Goal: Information Seeking & Learning: Learn about a topic

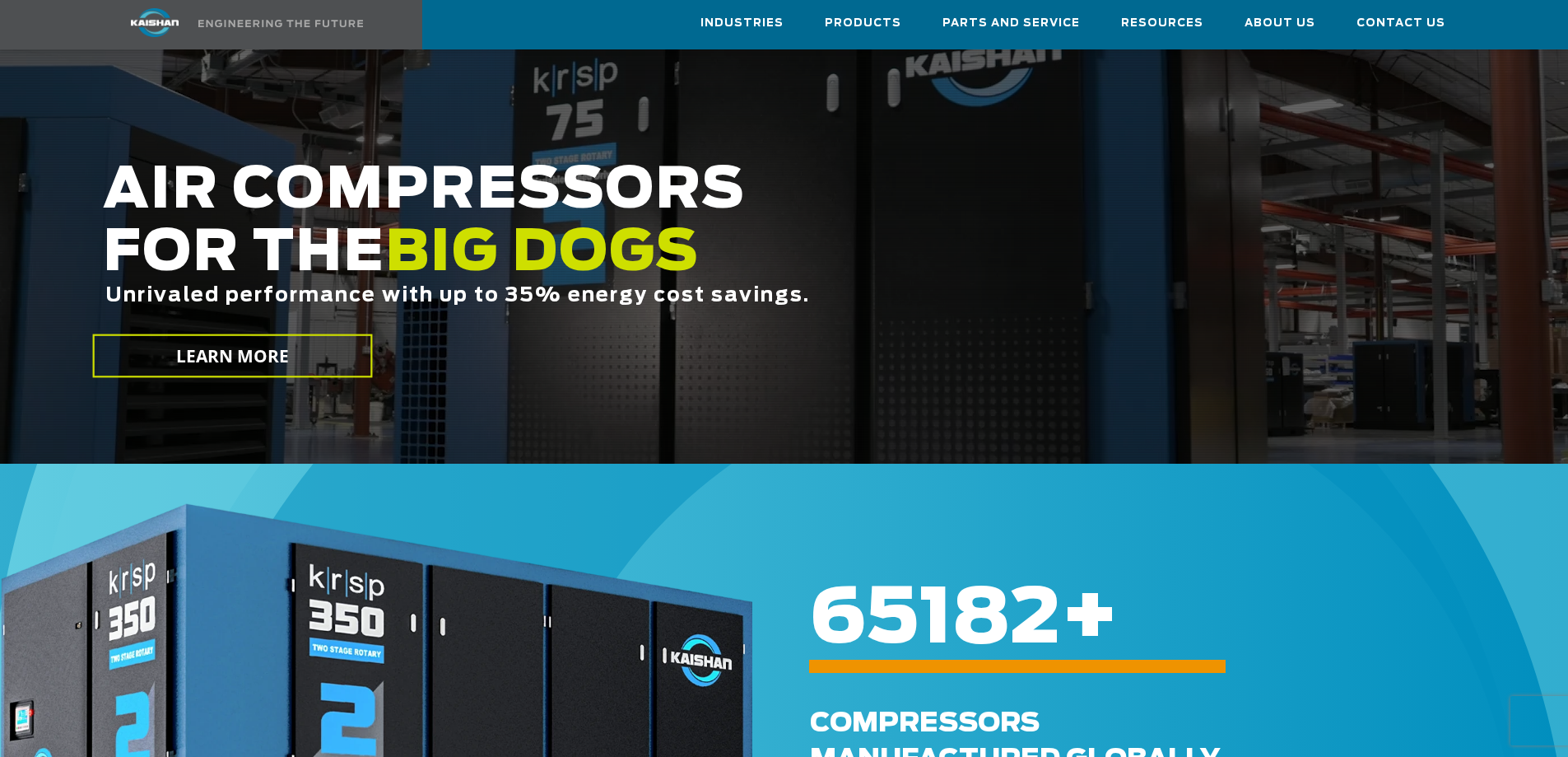
scroll to position [247, 0]
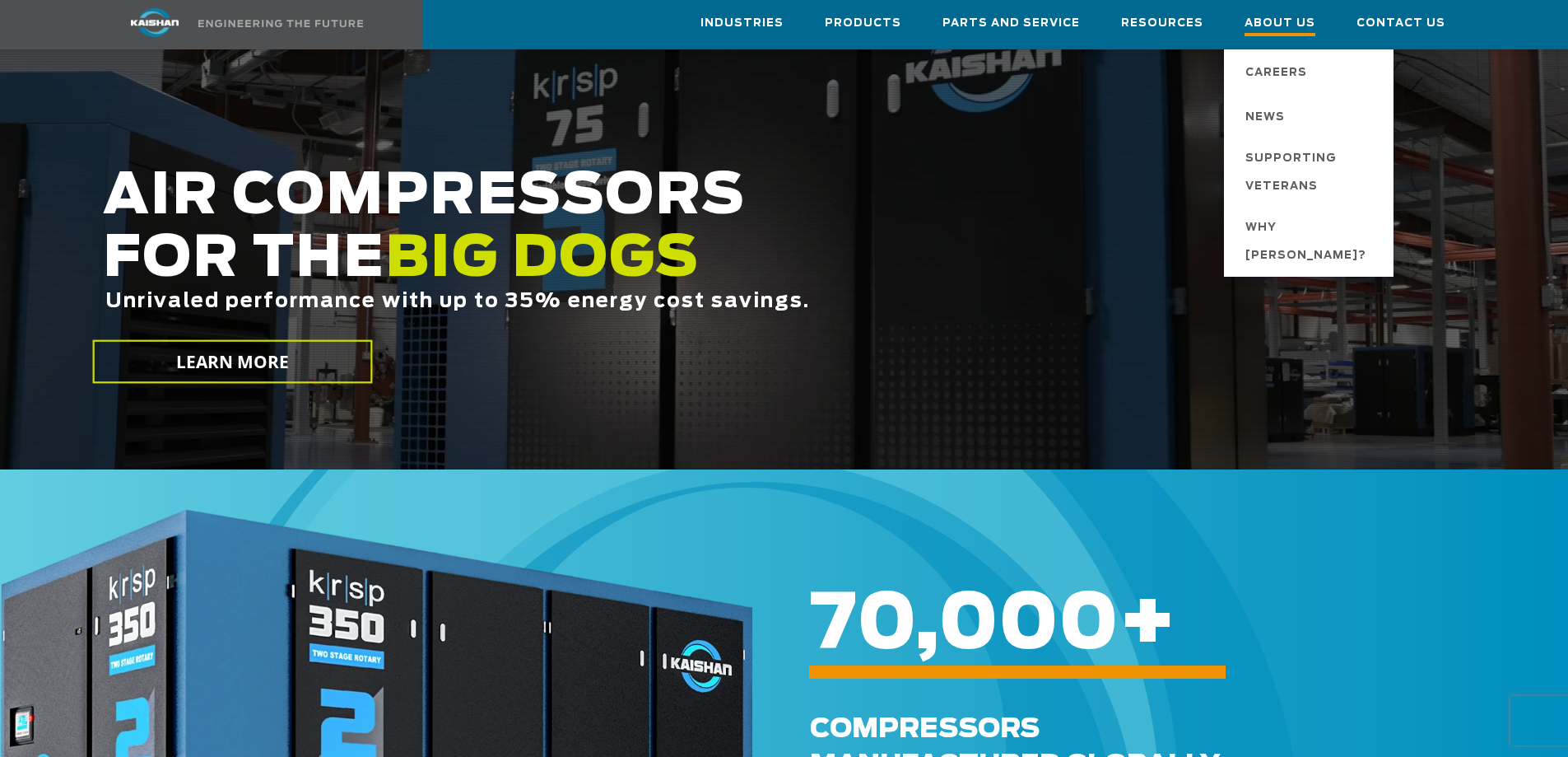
click at [1259, 21] on span "About Us" at bounding box center [1281, 25] width 71 height 22
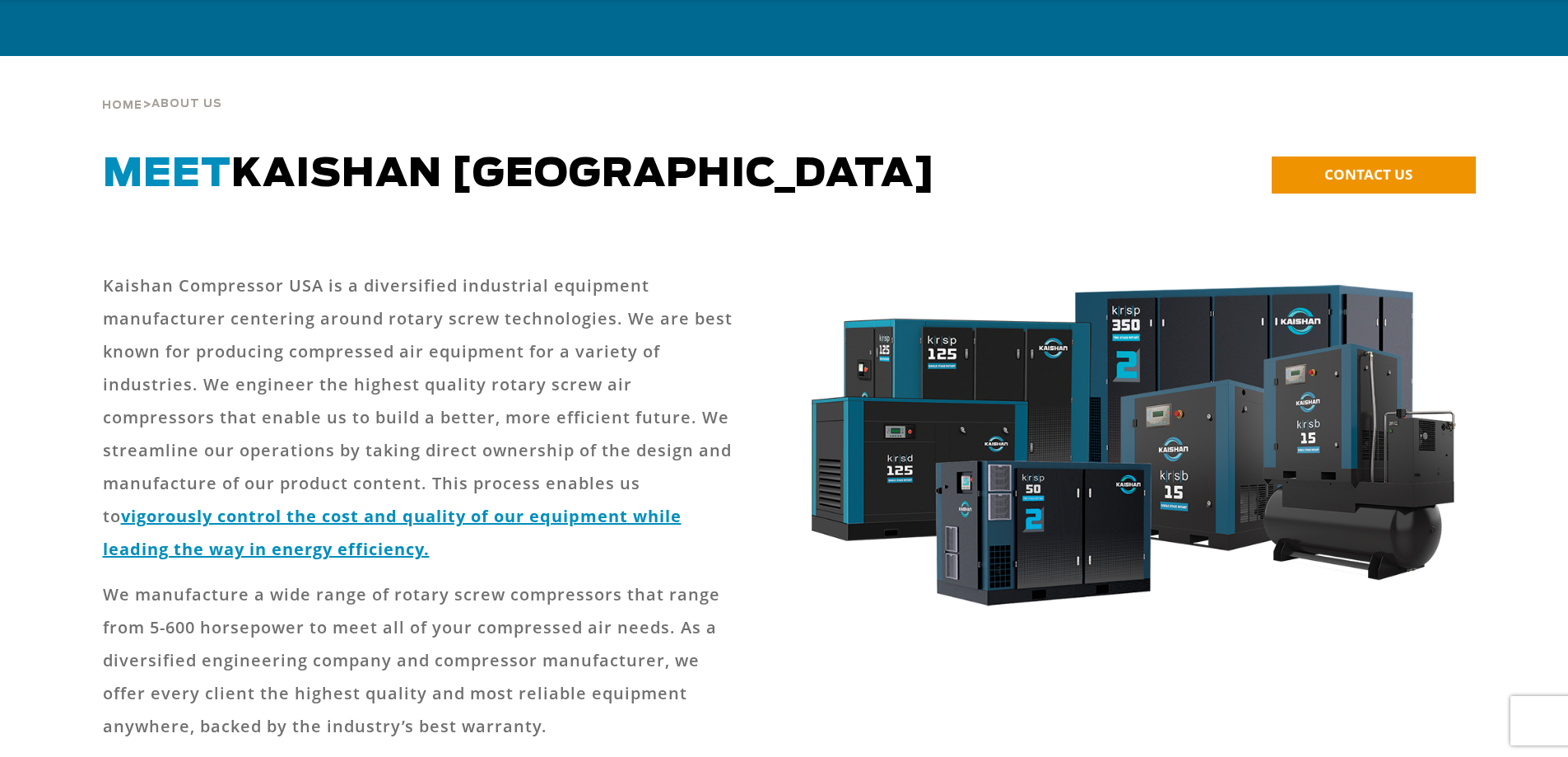
scroll to position [164, 0]
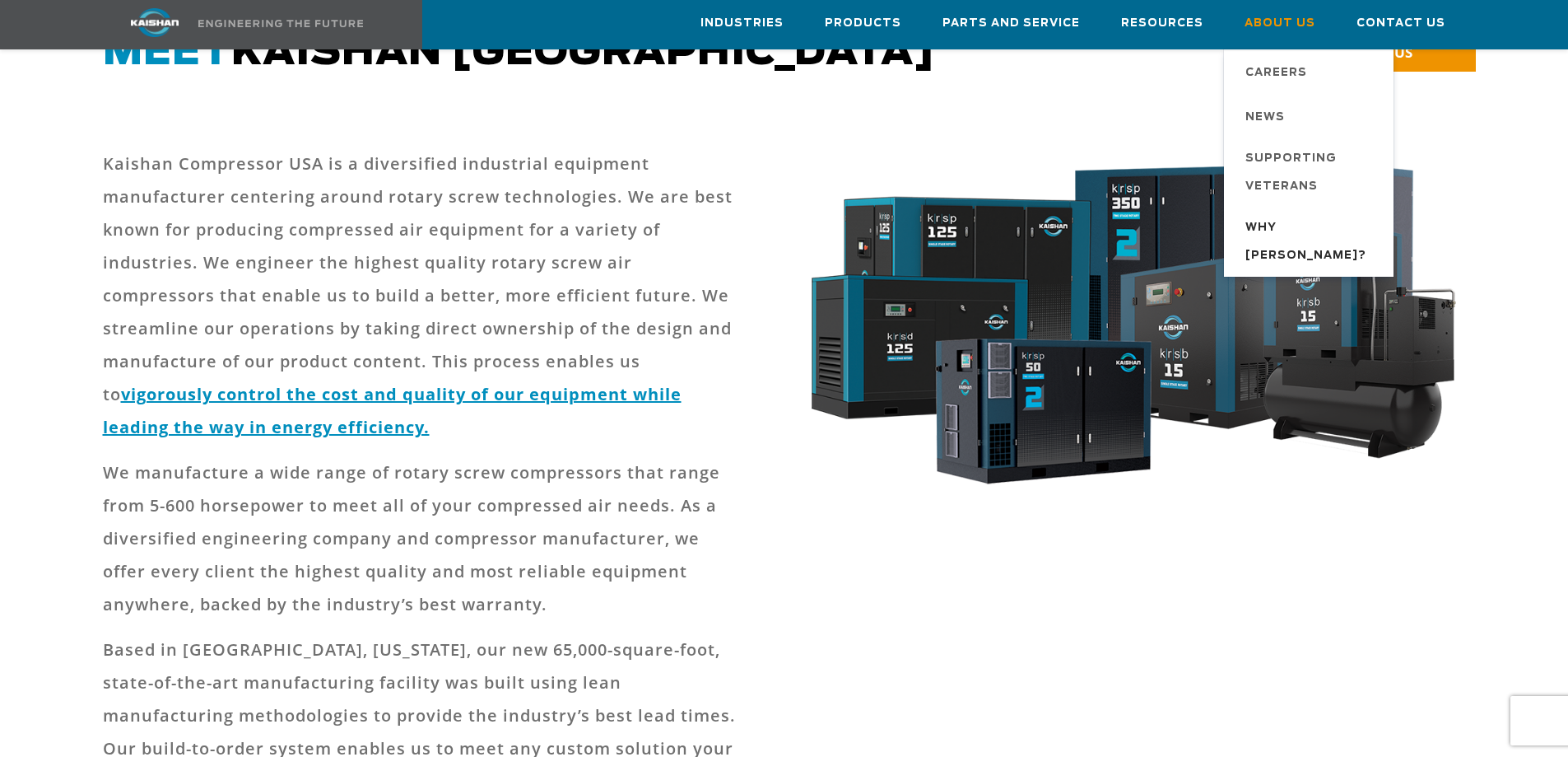
click at [1279, 236] on span "Why [PERSON_NAME]?" at bounding box center [1310, 242] width 132 height 56
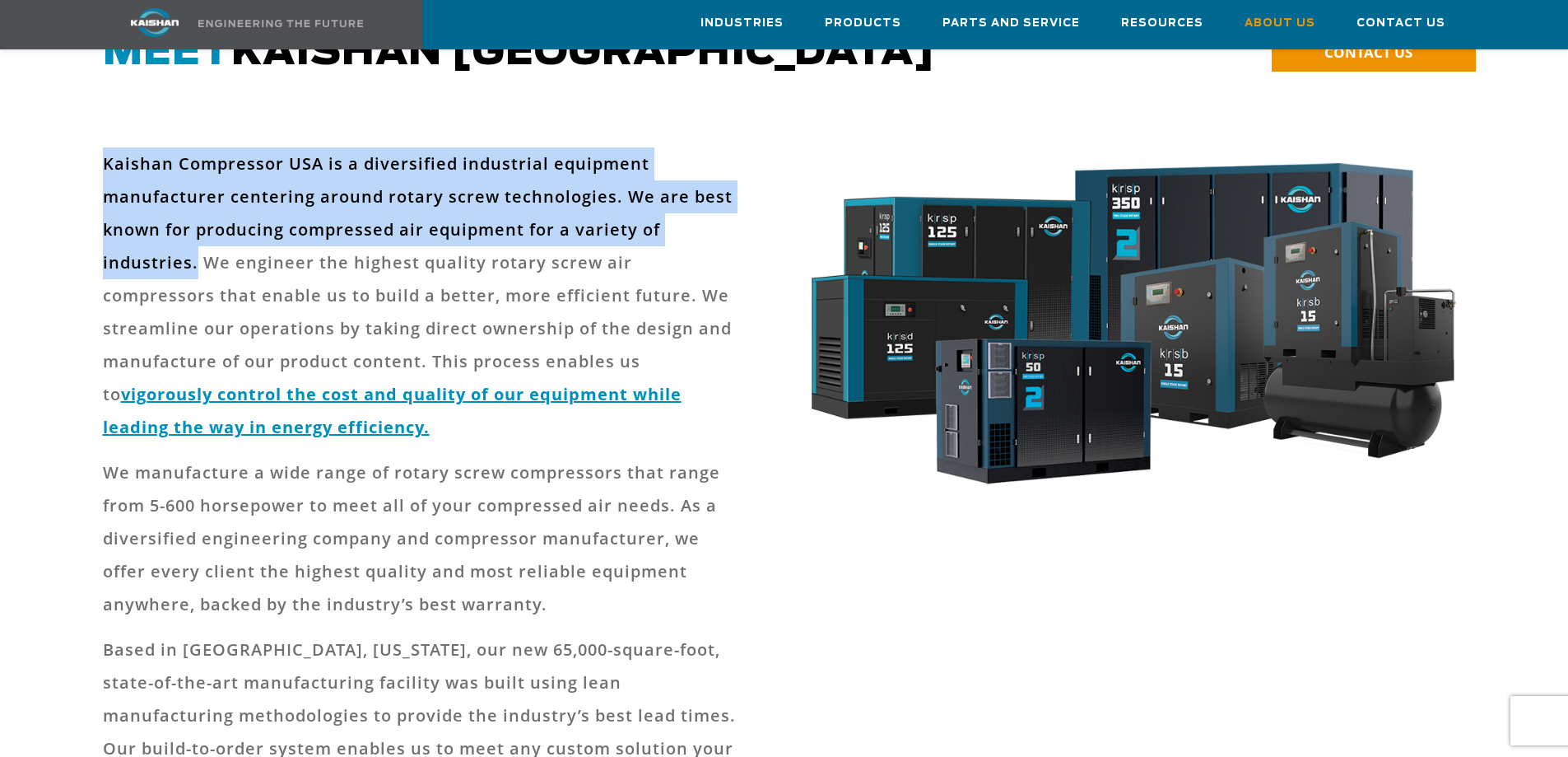
drag, startPoint x: 103, startPoint y: 133, endPoint x: 194, endPoint y: 238, distance: 138.9
click at [194, 238] on p "Kaishan Compressor USA is a diversified industrial equipment manufacturer cente…" at bounding box center [422, 296] width 638 height 297
copy p "Kaishan Compressor USA is a diversified industrial equipment manufacturer cente…"
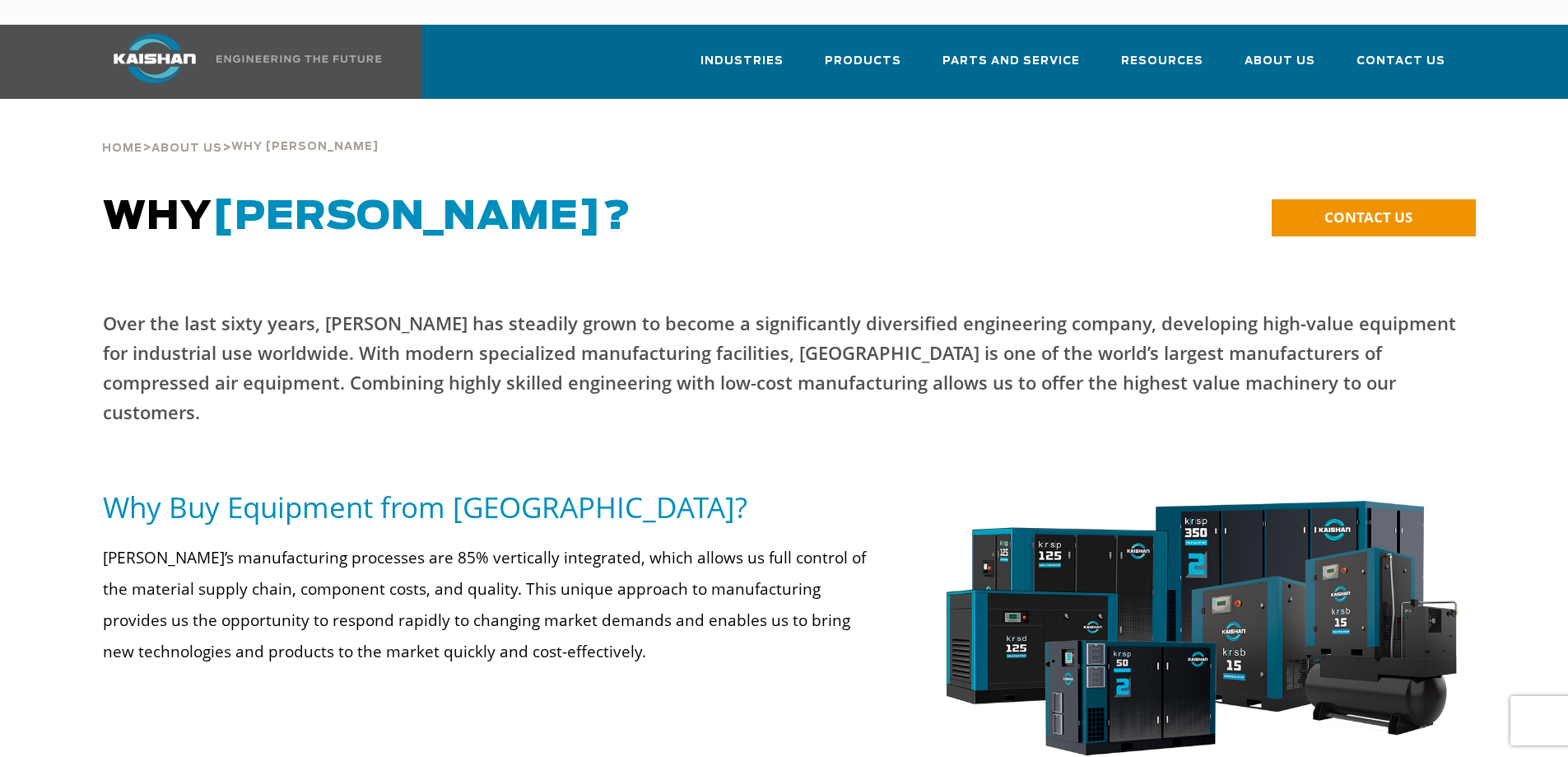
click at [410, 308] on p "Over the last sixty years, Kaishan has steadily grown to become a significantly…" at bounding box center [784, 367] width 1364 height 119
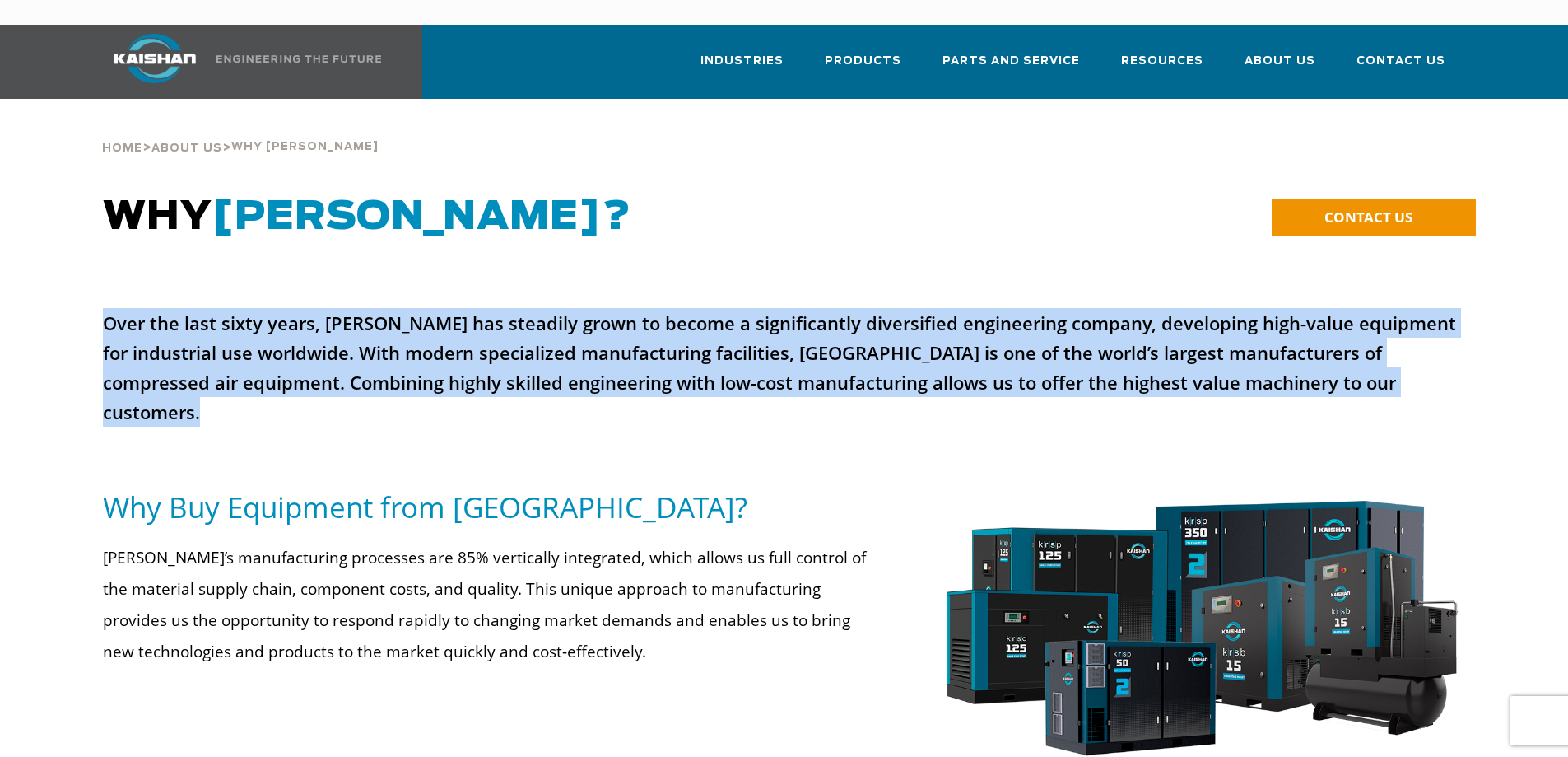
click at [410, 308] on p "Over the last sixty years, Kaishan has steadily grown to become a significantly…" at bounding box center [784, 367] width 1364 height 119
copy p "Over the last sixty years, Kaishan has steadily grown to become a significantly…"
drag, startPoint x: 610, startPoint y: 313, endPoint x: 627, endPoint y: 290, distance: 28.6
